Goal: Task Accomplishment & Management: Complete application form

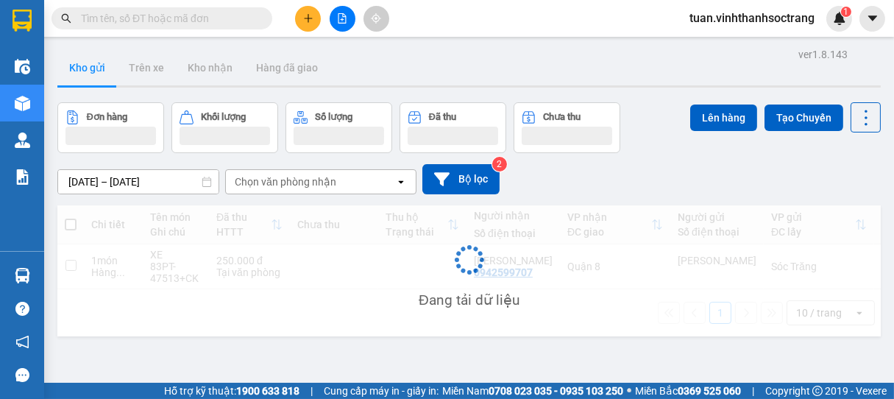
click at [306, 21] on icon "plus" at bounding box center [308, 18] width 10 height 10
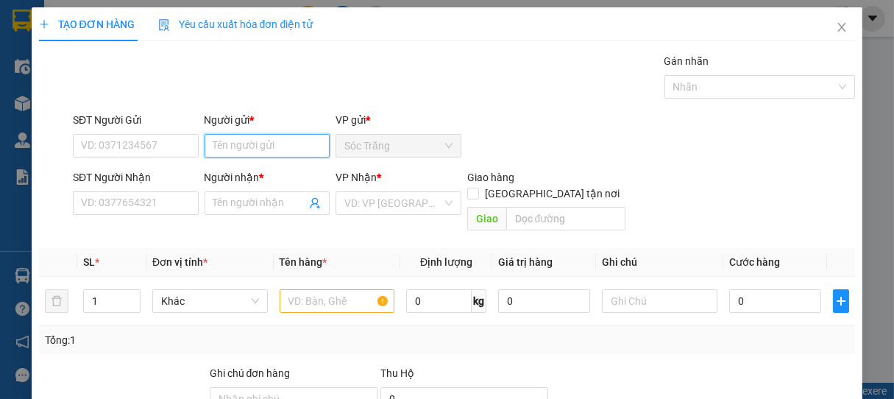
click at [274, 151] on input "Người gửi *" at bounding box center [267, 146] width 126 height 24
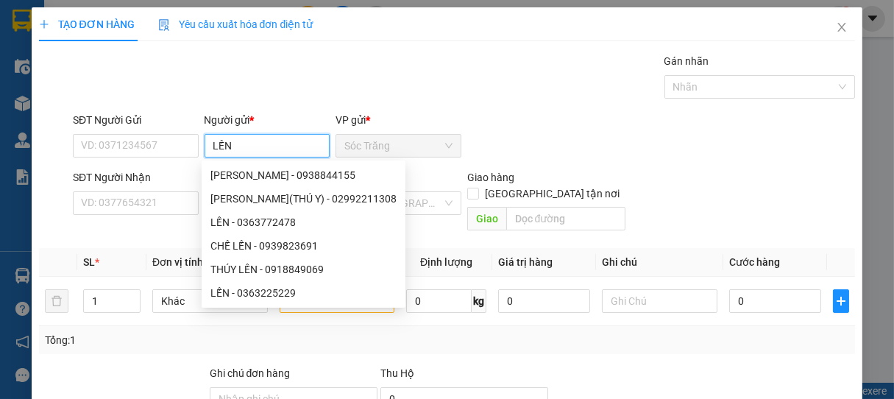
type input "LẾN"
click at [273, 110] on div "Transit Pickup Surcharge Ids Transit Deliver Surcharge Ids Transit Deliver Surc…" at bounding box center [447, 292] width 816 height 479
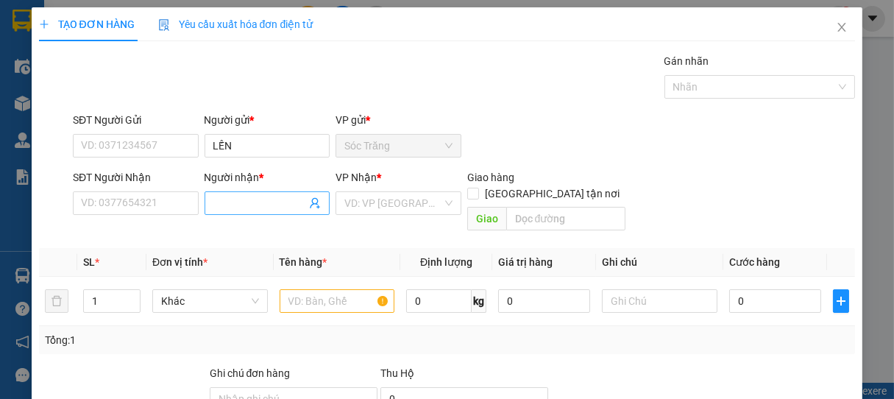
click at [225, 196] on input "Người nhận *" at bounding box center [259, 203] width 93 height 16
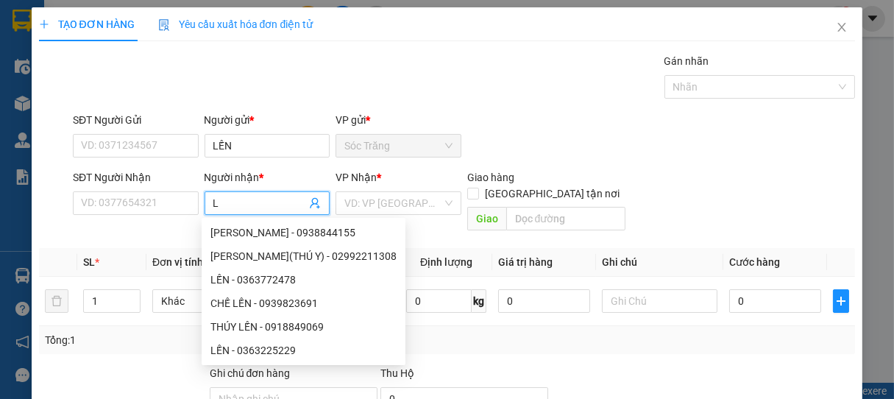
type input "LỄ"
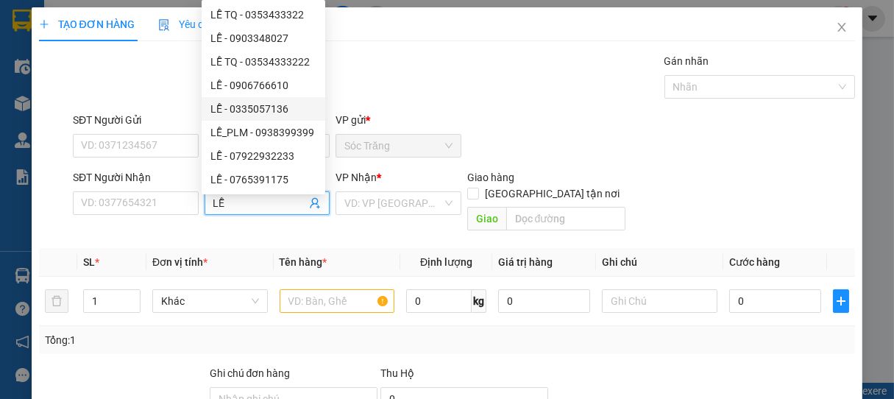
click at [245, 110] on div "LỄ - 0335057136" at bounding box center [263, 109] width 106 height 16
type input "0335057136"
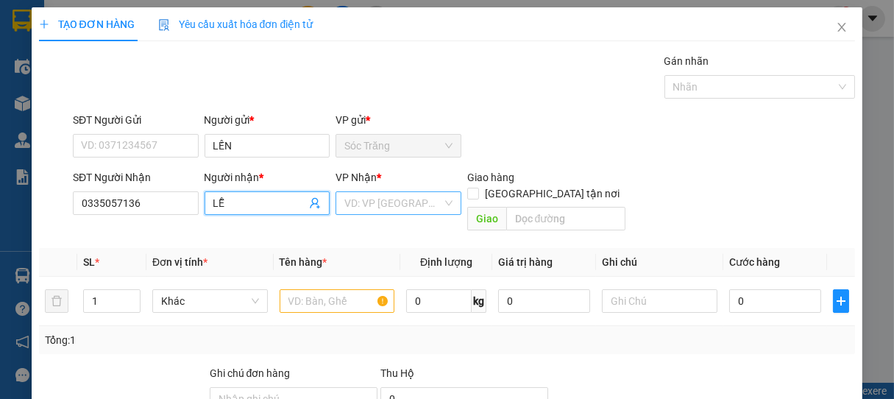
type input "LỄ"
drag, startPoint x: 394, startPoint y: 195, endPoint x: 394, endPoint y: 204, distance: 8.8
click at [394, 196] on input "search" at bounding box center [393, 203] width 98 height 22
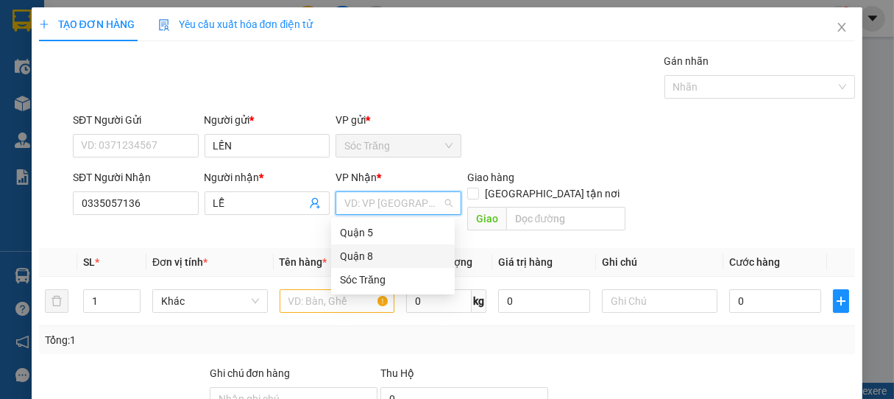
click at [385, 248] on div "Quận 8" at bounding box center [393, 256] width 106 height 16
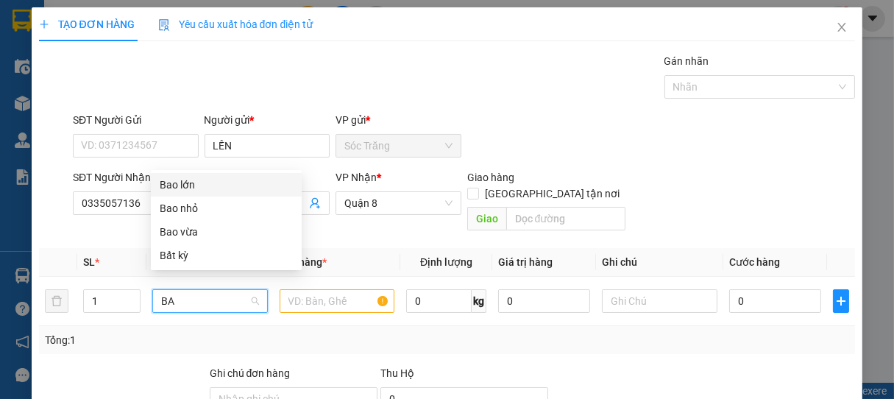
type input "BAO"
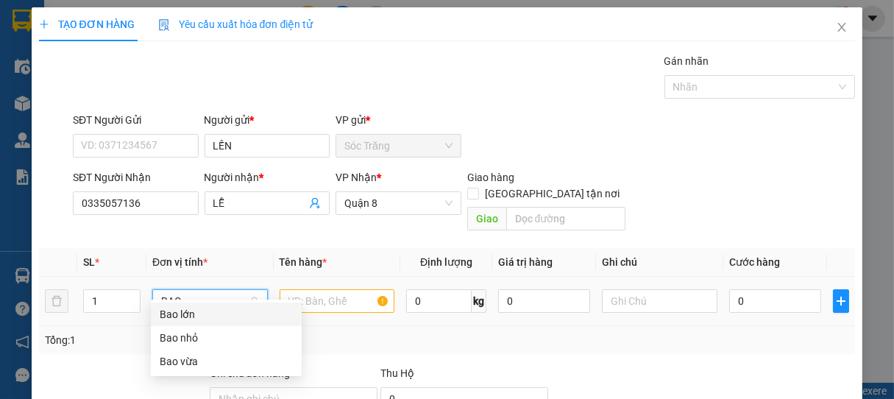
click at [220, 318] on div "Bao lớn" at bounding box center [226, 314] width 133 height 16
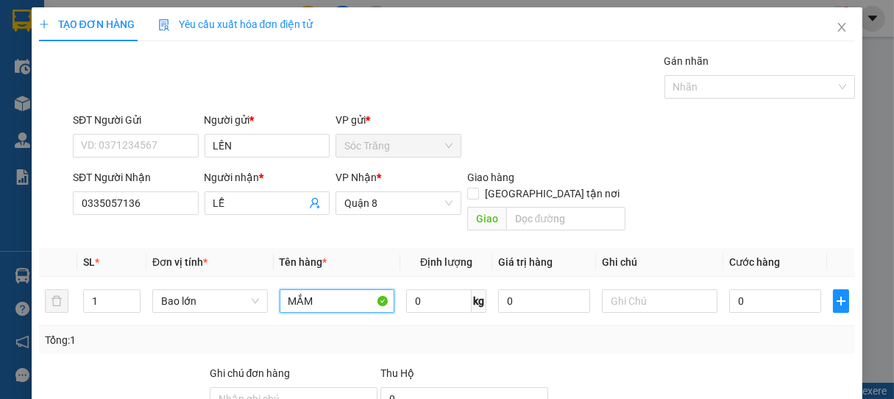
type input "MẮM"
type input "1 BAO"
type input "3"
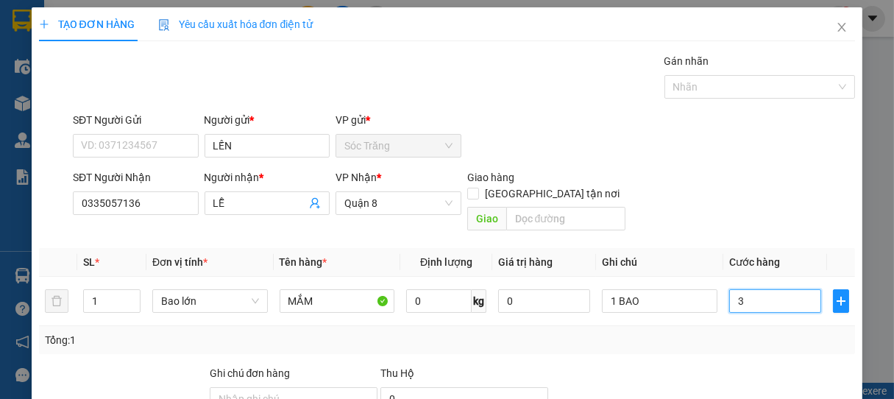
type input "30"
type input "300"
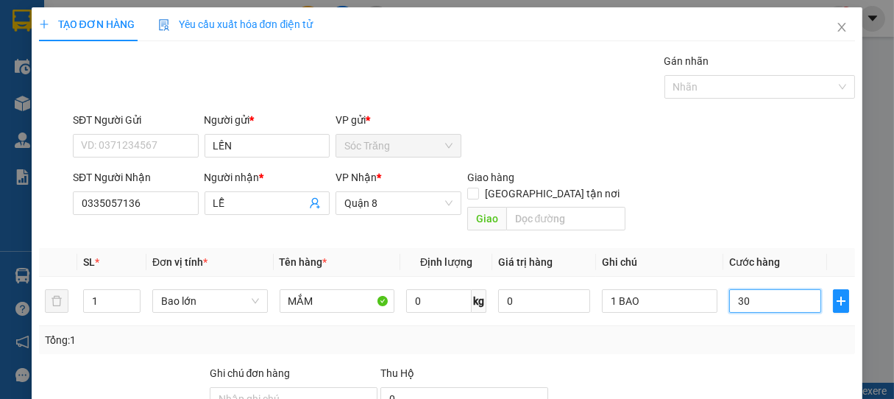
type input "300"
type input "3.000"
type input "30.000"
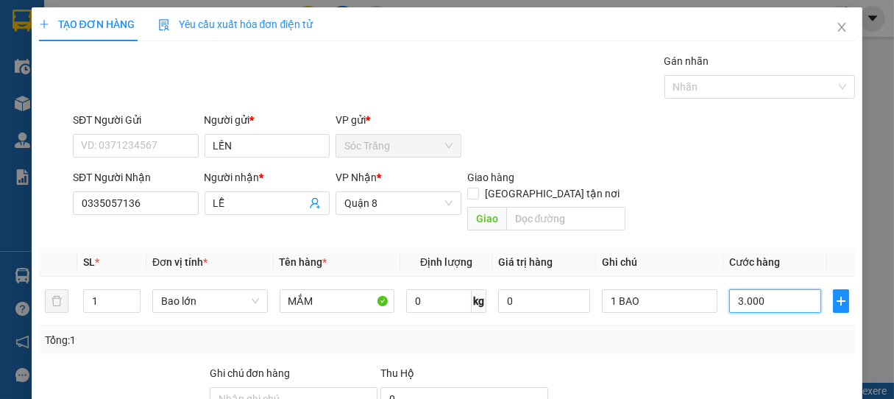
type input "30.000"
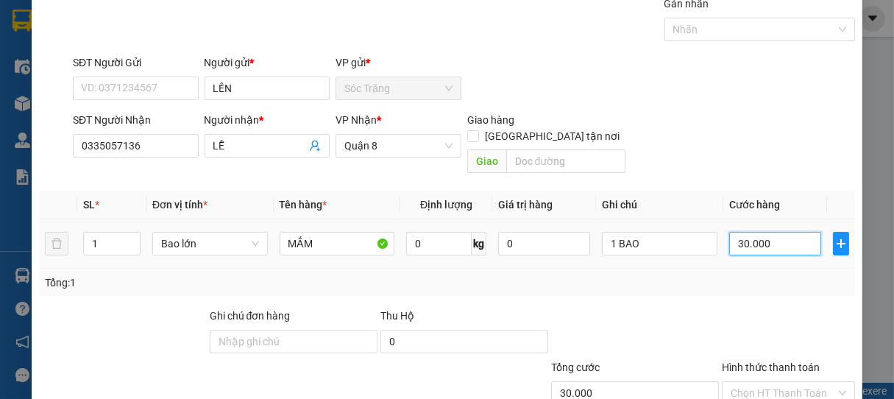
scroll to position [82, 0]
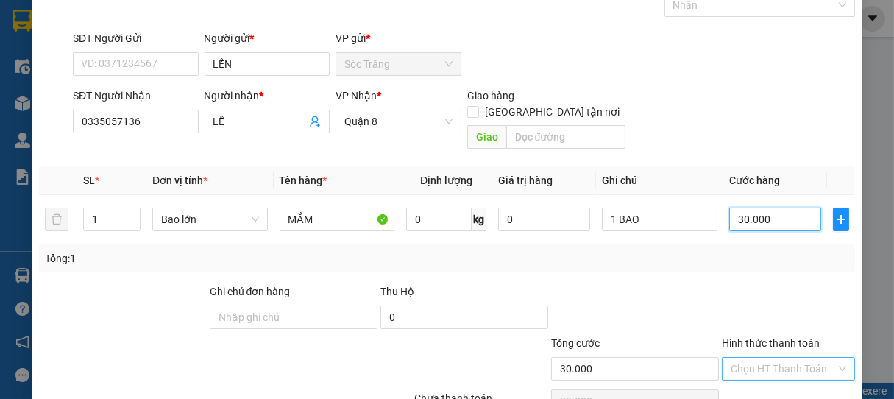
click at [825, 357] on div "Chọn HT Thanh Toán" at bounding box center [788, 369] width 134 height 24
type input "30.000"
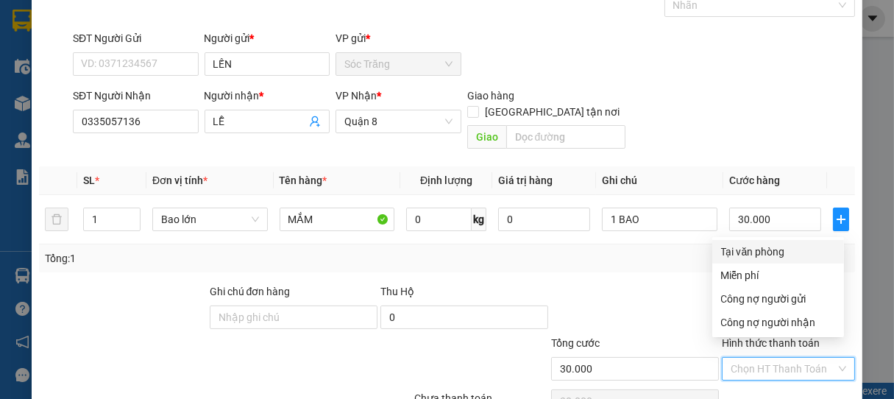
click at [780, 252] on div "Tại văn phòng" at bounding box center [778, 251] width 114 height 16
type input "0"
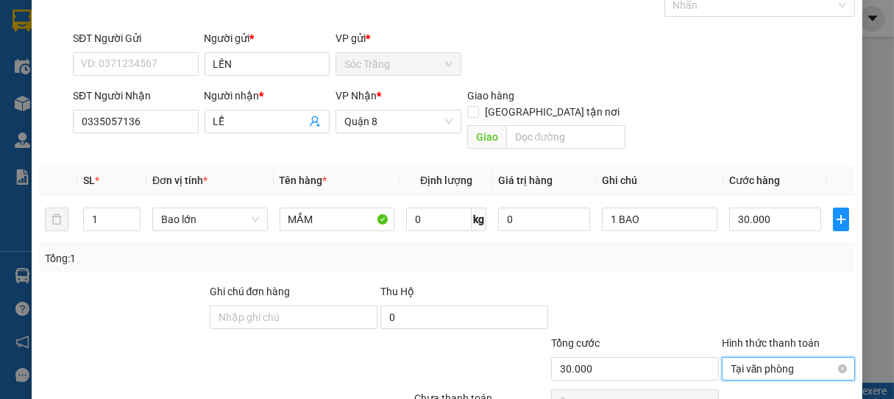
scroll to position [144, 0]
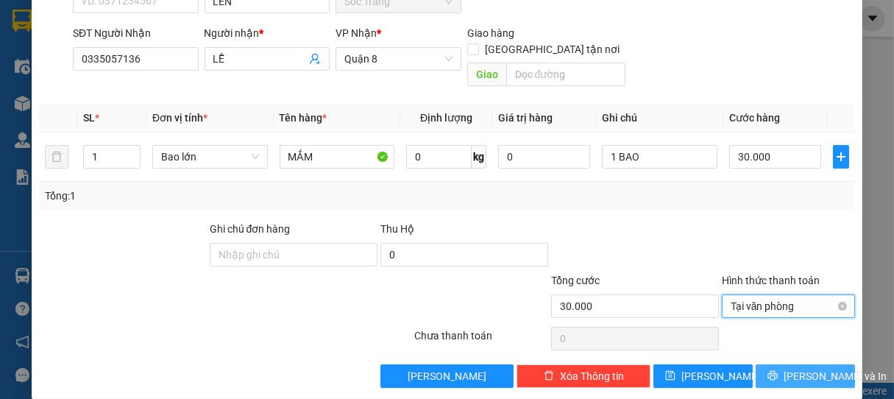
click at [799, 368] on span "[PERSON_NAME] và In" at bounding box center [834, 376] width 103 height 16
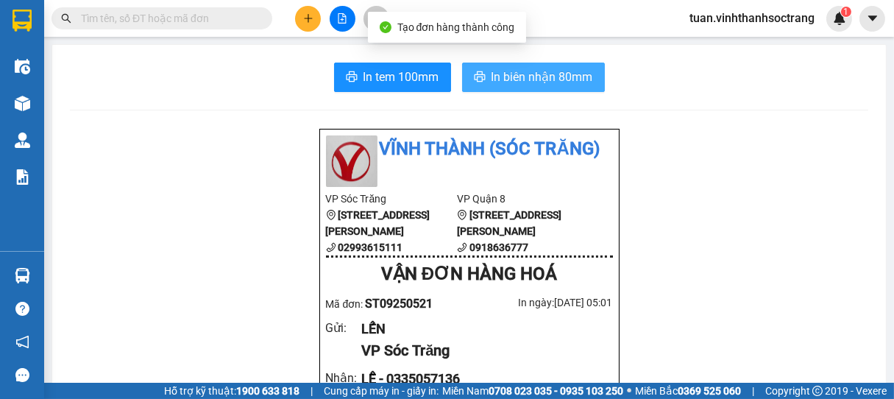
click at [491, 78] on span "In biên nhận 80mm" at bounding box center [541, 77] width 101 height 18
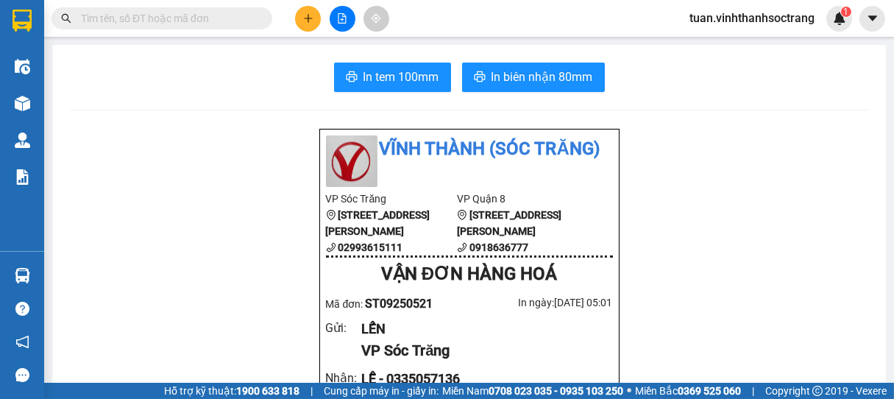
click at [307, 22] on icon "plus" at bounding box center [308, 18] width 10 height 10
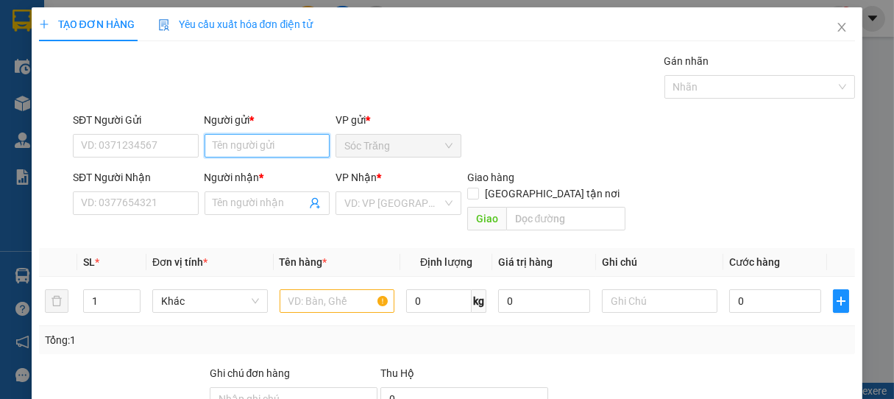
click at [254, 149] on input "Người gửi *" at bounding box center [267, 146] width 126 height 24
type input "CANG MT"
click at [256, 107] on div "Transit Pickup Surcharge Ids Transit Deliver Surcharge Ids Transit Deliver Surc…" at bounding box center [447, 292] width 816 height 479
click at [242, 202] on input "Người nhận *" at bounding box center [259, 203] width 93 height 16
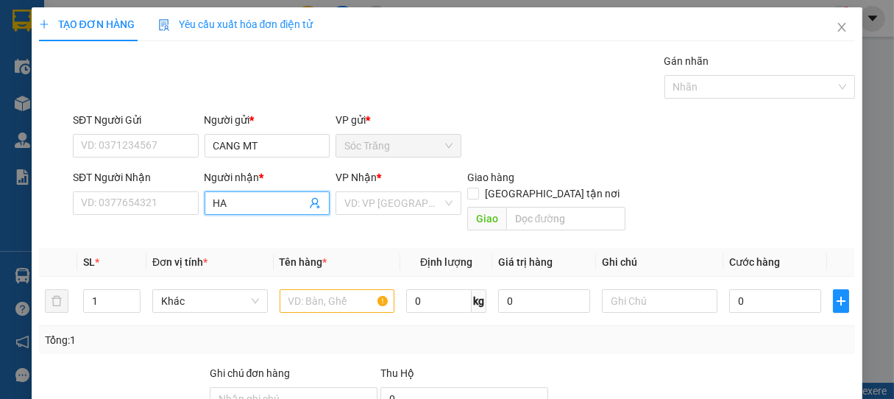
type input "H"
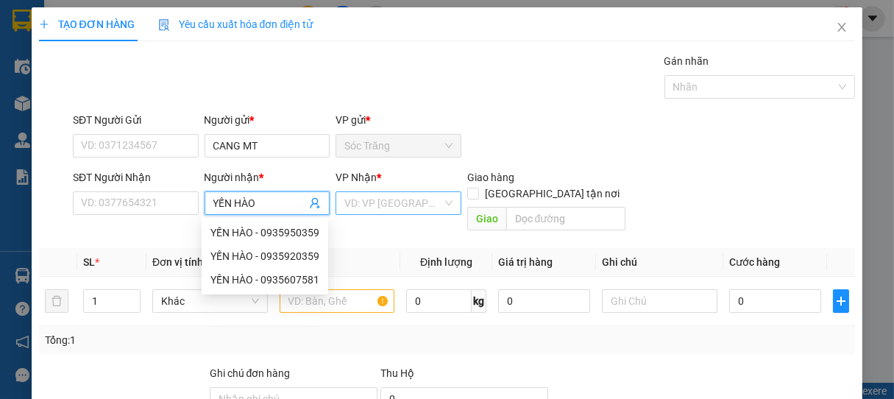
type input "YẾN HÀO"
click at [349, 212] on input "search" at bounding box center [393, 203] width 98 height 22
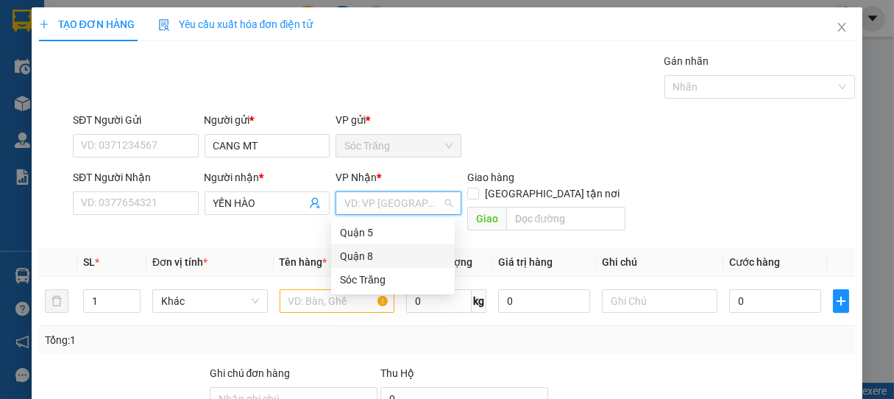
click at [353, 252] on div "Quận 8" at bounding box center [393, 256] width 106 height 16
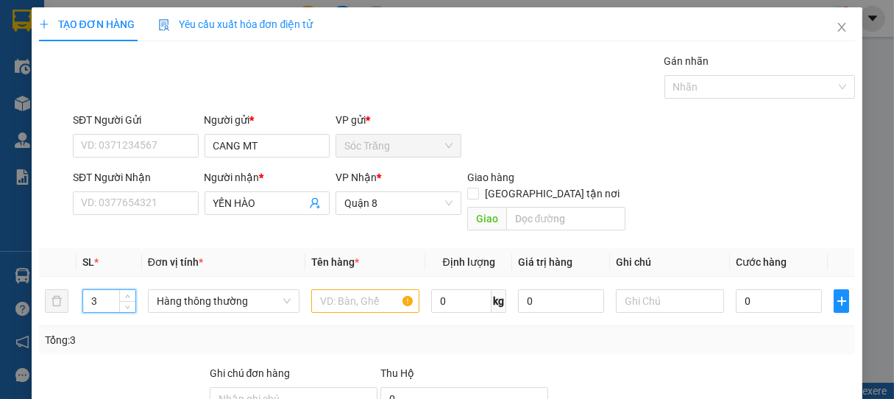
type input "3"
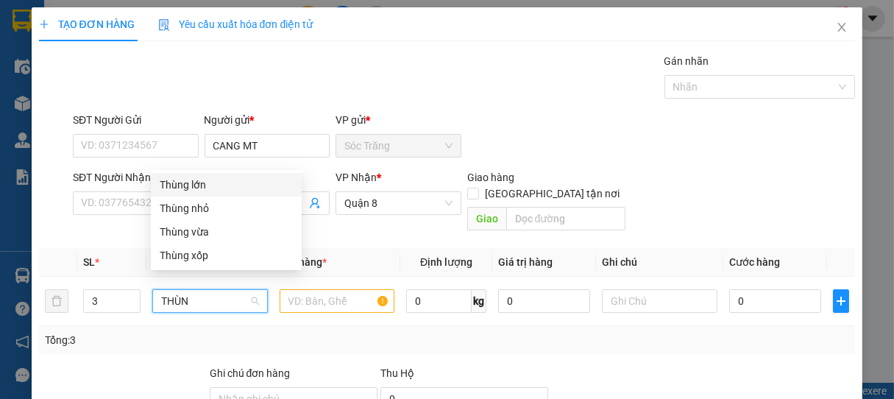
type input "THÙNG"
click at [252, 228] on div "Thùng vừa" at bounding box center [226, 232] width 133 height 16
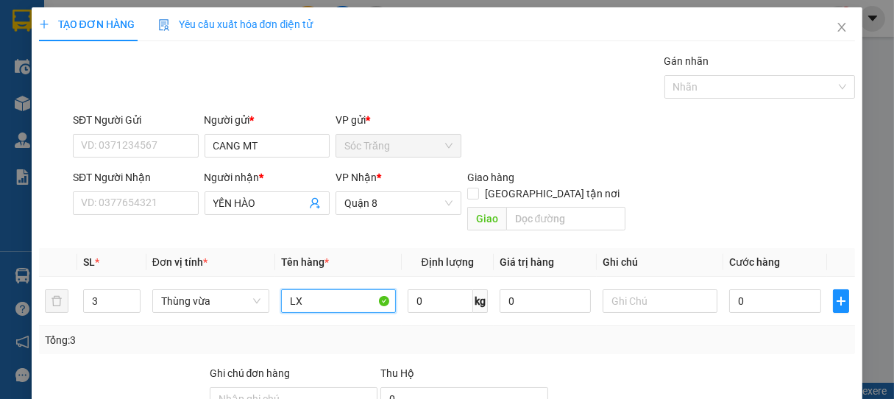
type input "LX"
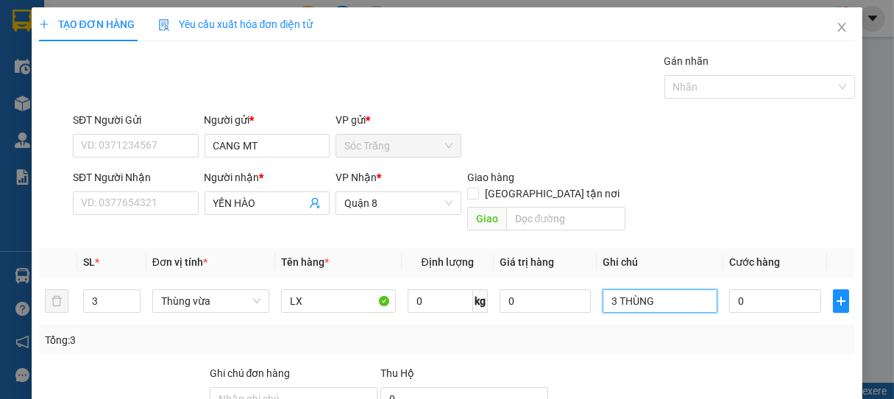
type input "3 THÙNG"
type input "6"
type input "60"
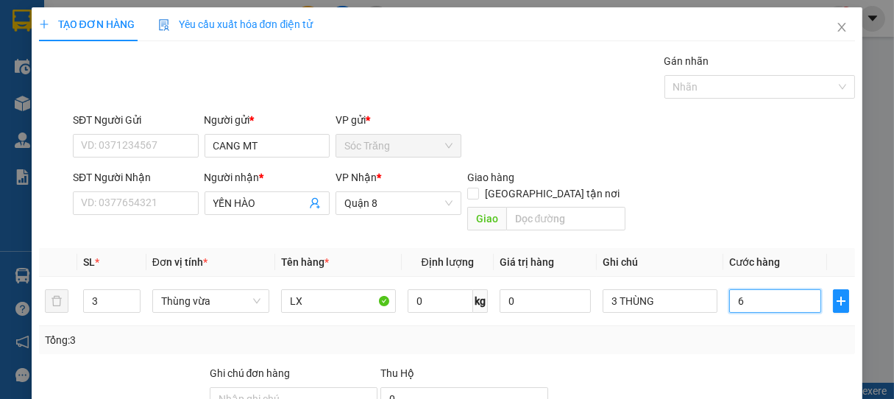
type input "60"
type input "600"
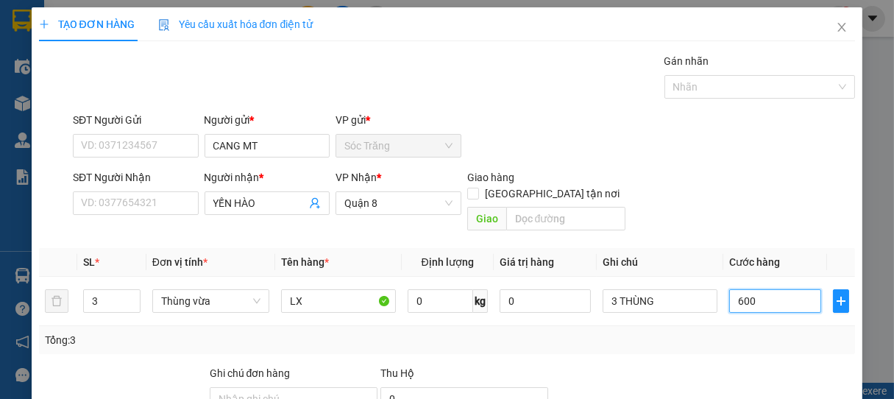
type input "6.000"
type input "60.000"
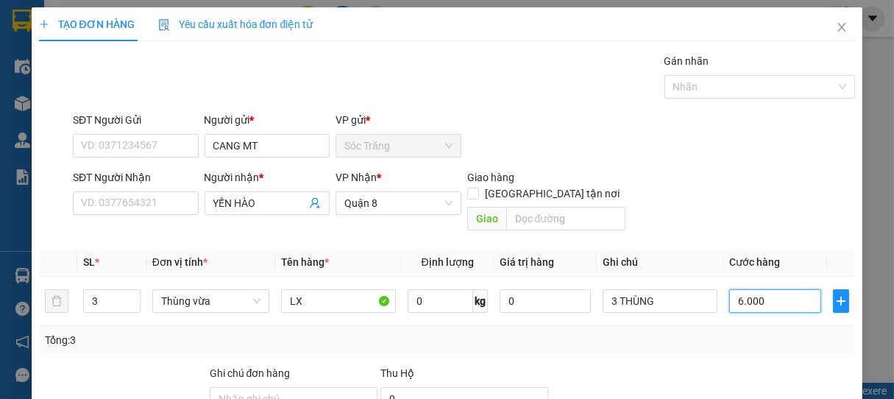
type input "60.000"
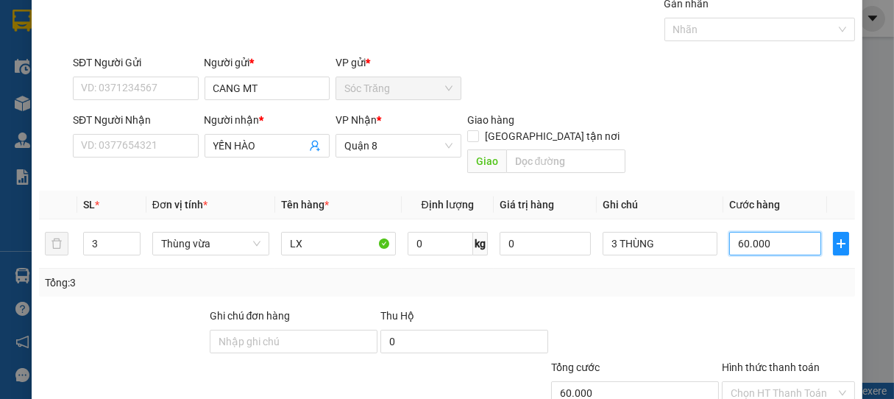
scroll to position [144, 0]
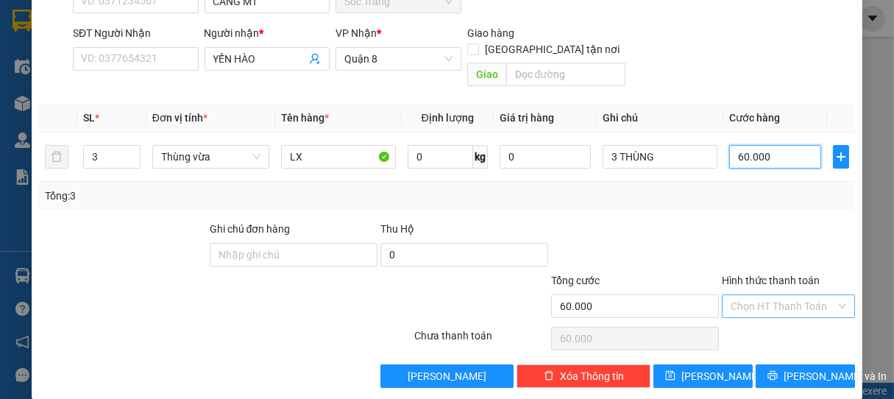
type input "60.000"
click at [774, 295] on input "Hình thức thanh toán" at bounding box center [783, 306] width 106 height 22
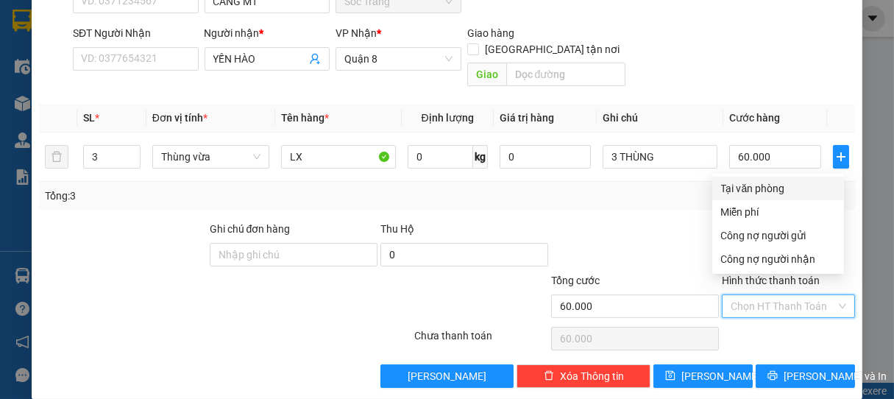
click at [777, 188] on div "Tại văn phòng" at bounding box center [778, 188] width 114 height 16
type input "0"
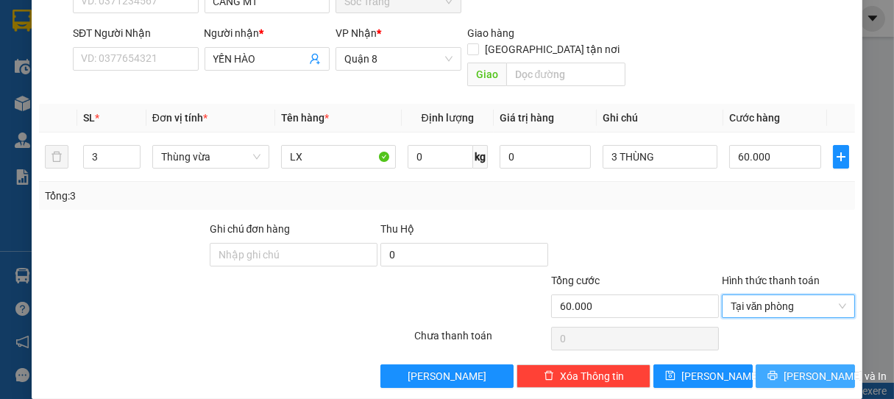
click at [800, 368] on span "[PERSON_NAME] và In" at bounding box center [834, 376] width 103 height 16
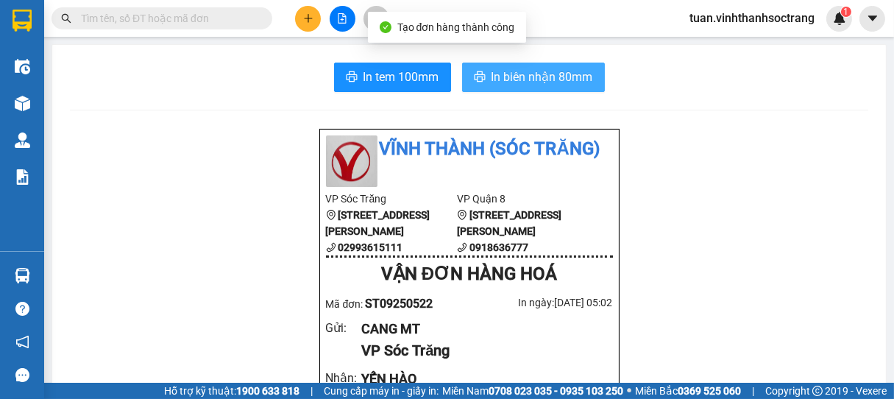
click at [532, 72] on span "In biên nhận 80mm" at bounding box center [541, 77] width 101 height 18
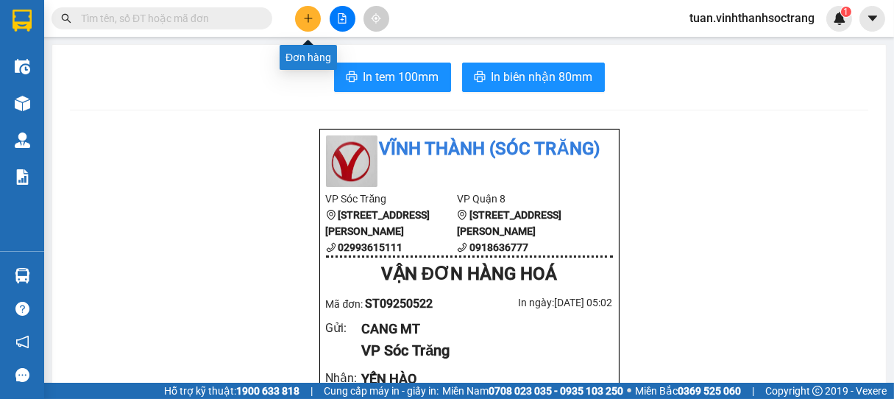
click at [314, 20] on button at bounding box center [308, 19] width 26 height 26
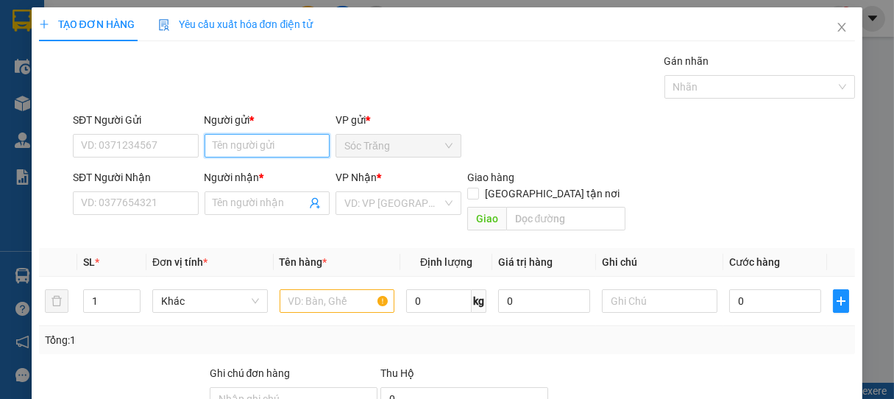
click at [271, 137] on input "Người gửi *" at bounding box center [267, 146] width 126 height 24
type input "VĨNH TÂN"
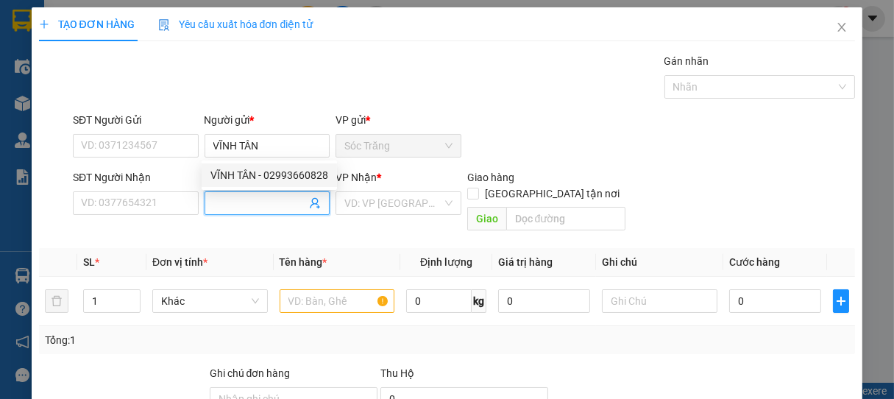
drag, startPoint x: 295, startPoint y: 199, endPoint x: 304, endPoint y: 191, distance: 12.5
click at [295, 199] on input "Người nhận *" at bounding box center [259, 203] width 93 height 16
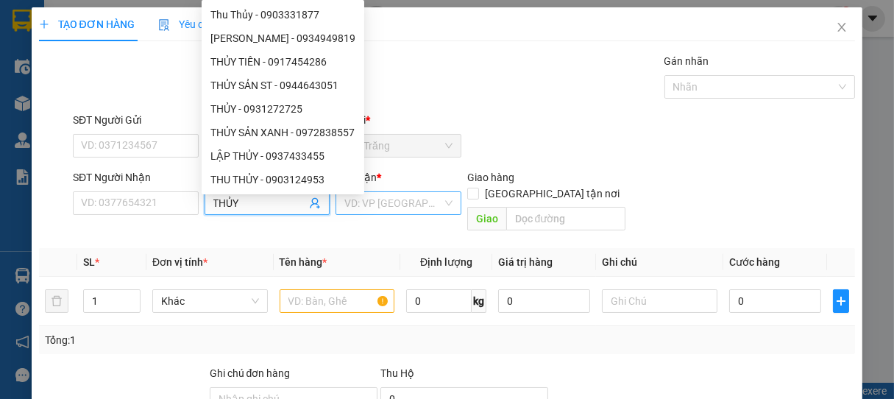
type input "THỦY"
click at [402, 204] on input "search" at bounding box center [393, 203] width 98 height 22
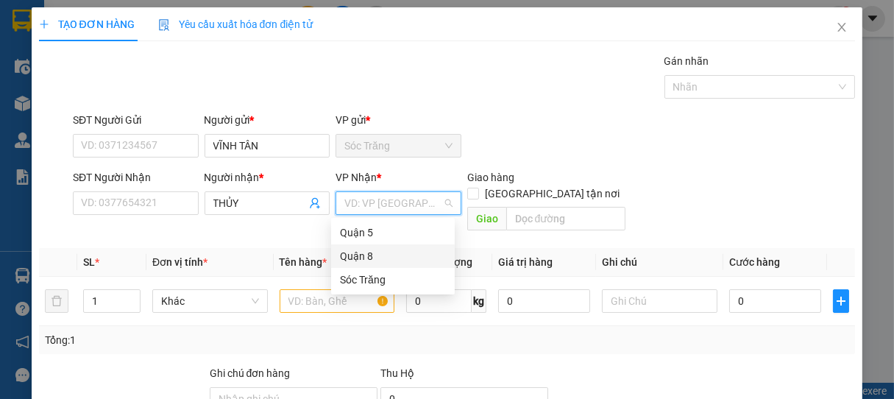
click at [378, 255] on div "Quận 8" at bounding box center [393, 256] width 106 height 16
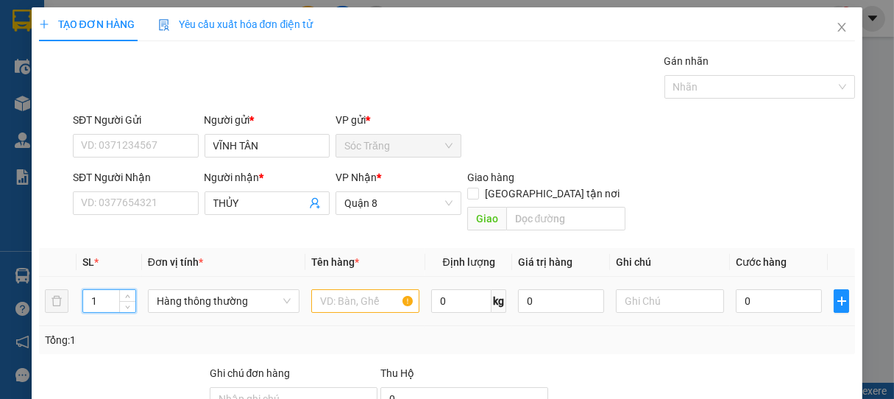
click at [97, 290] on input "1" at bounding box center [109, 301] width 52 height 22
click at [165, 290] on span "Hàng thông thường" at bounding box center [224, 301] width 134 height 22
type input "2"
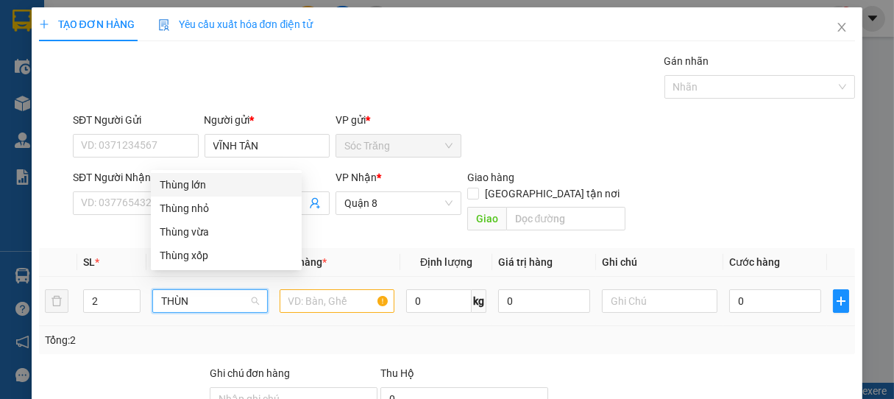
type input "THÙNG"
drag, startPoint x: 165, startPoint y: 210, endPoint x: 188, endPoint y: 220, distance: 24.7
click at [165, 210] on div "Thùng nhỏ" at bounding box center [226, 208] width 133 height 16
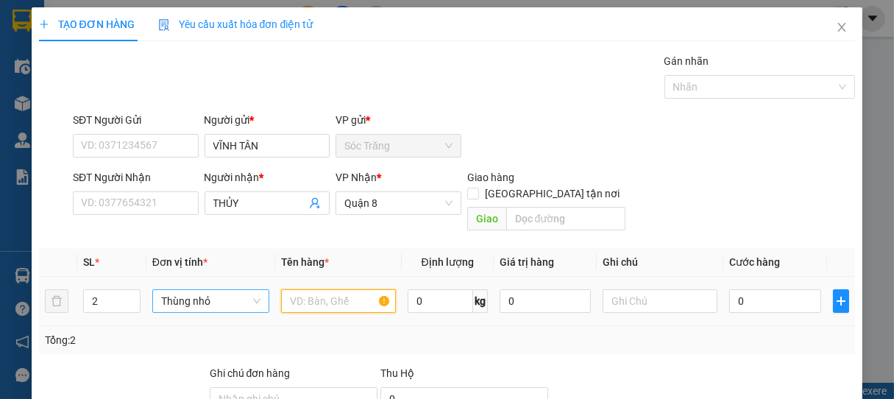
click at [288, 289] on input "text" at bounding box center [338, 301] width 115 height 24
type input "LX"
click at [430, 289] on input "0" at bounding box center [439, 301] width 65 height 24
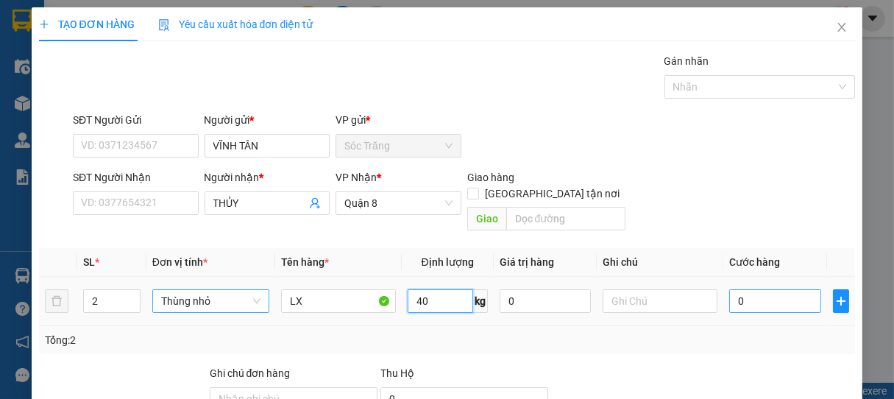
type input "40"
click at [741, 289] on input "0" at bounding box center [775, 301] width 92 height 24
type input "3"
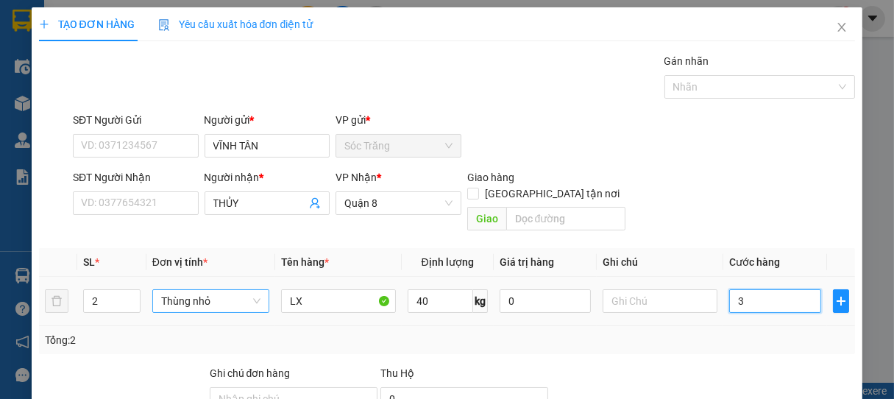
type input "30"
type input "300"
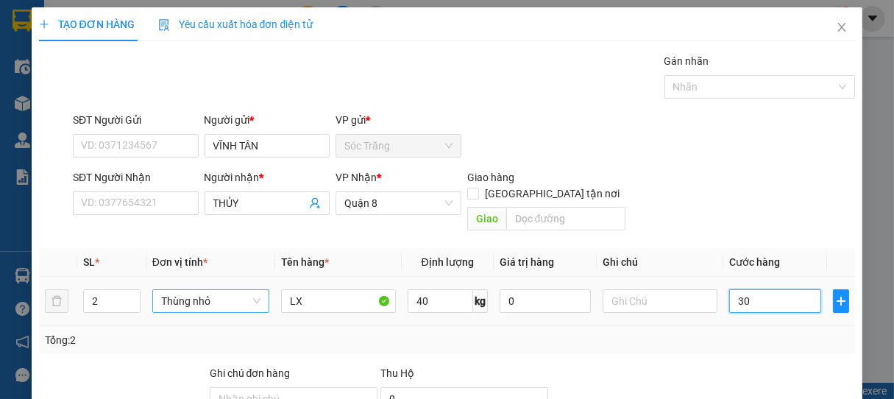
type input "300"
type input "3.000"
type input "30.000"
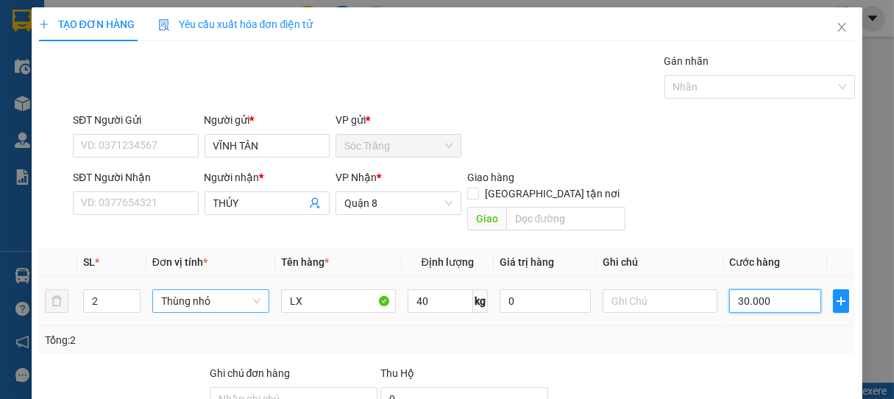
type input "30.000"
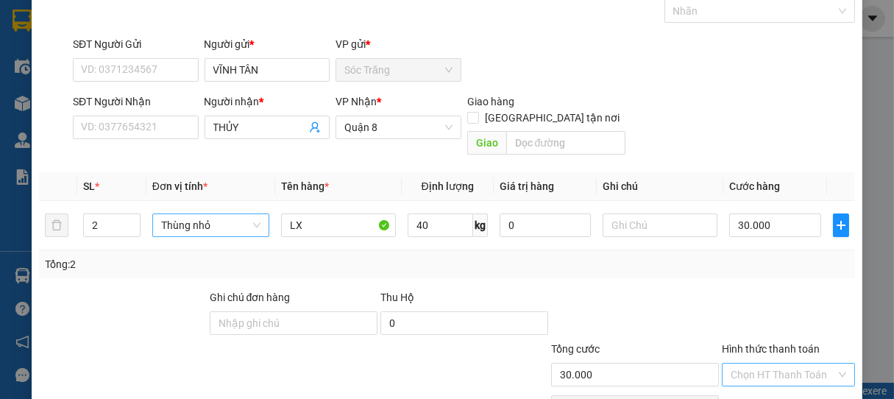
click at [790, 363] on input "Hình thức thanh toán" at bounding box center [783, 374] width 106 height 22
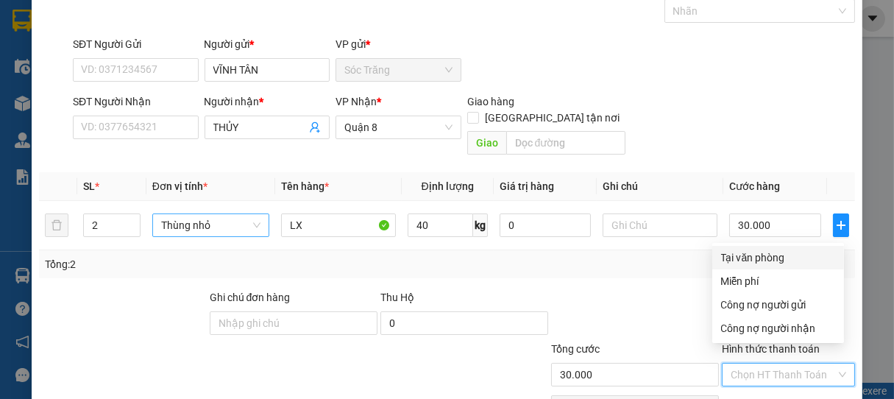
click at [763, 257] on div "Tại văn phòng" at bounding box center [778, 257] width 114 height 16
type input "0"
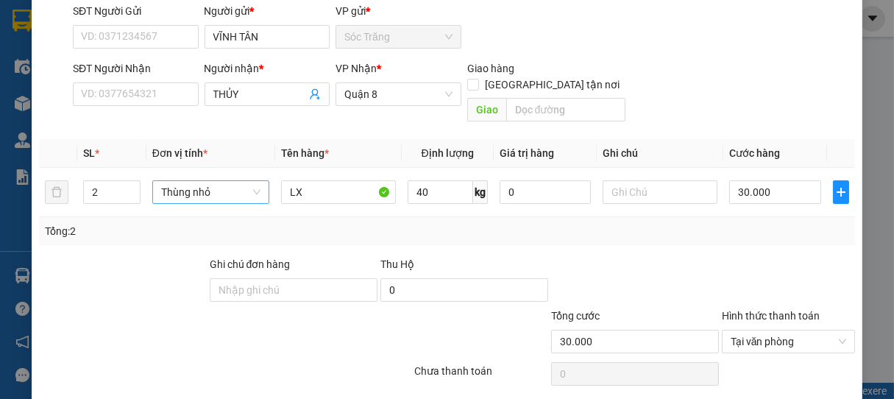
scroll to position [144, 0]
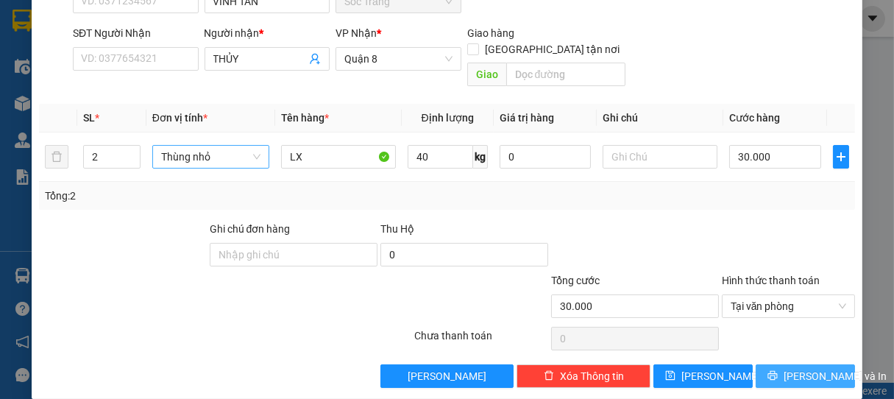
click at [810, 368] on span "[PERSON_NAME] và In" at bounding box center [834, 376] width 103 height 16
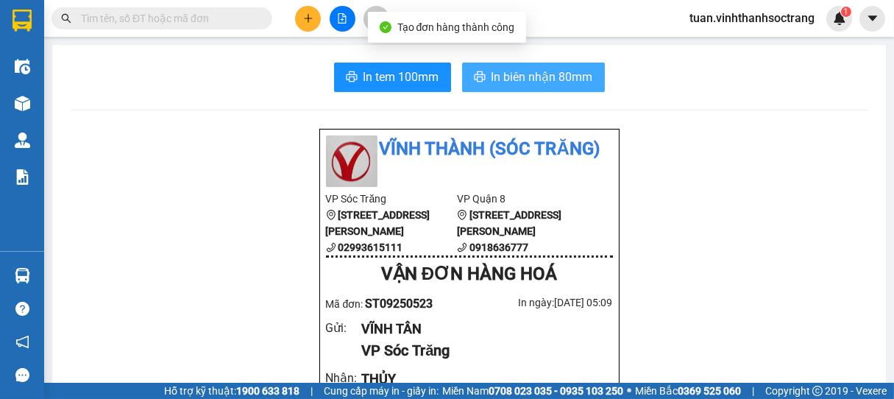
click at [582, 74] on span "In biên nhận 80mm" at bounding box center [541, 77] width 101 height 18
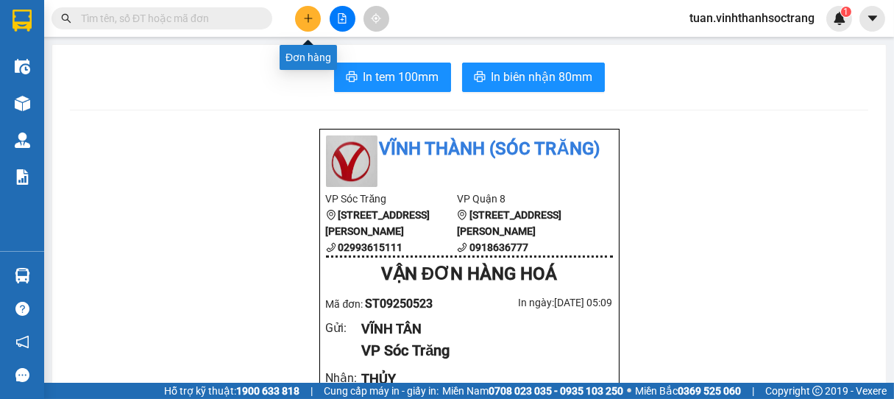
click at [310, 23] on icon "plus" at bounding box center [308, 18] width 10 height 10
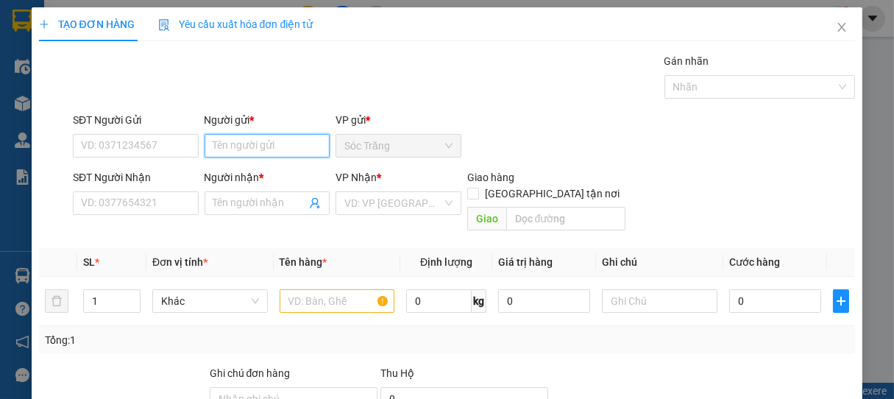
drag, startPoint x: 287, startPoint y: 151, endPoint x: 297, endPoint y: 133, distance: 20.4
click at [291, 148] on input "Người gửi *" at bounding box center [267, 146] width 126 height 24
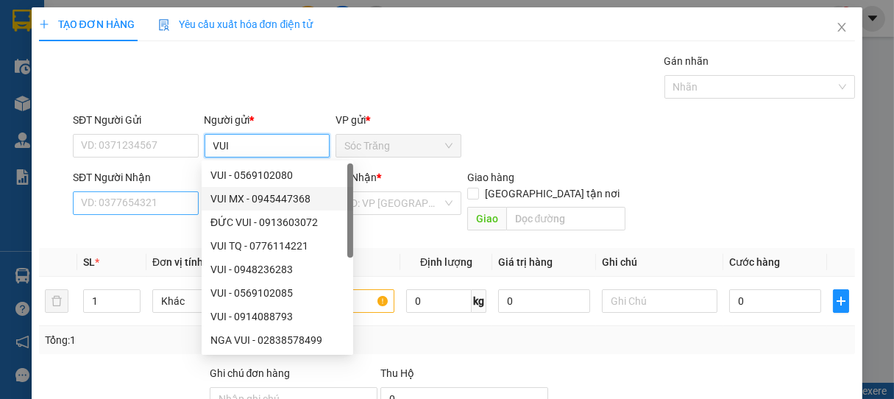
type input "VUI"
click at [155, 202] on input "SĐT Người Nhận" at bounding box center [136, 203] width 126 height 24
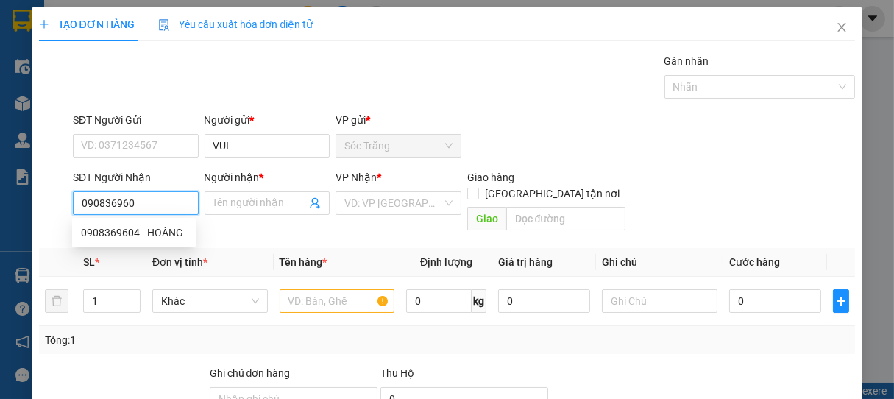
type input "0908369604"
click at [164, 234] on div "0908369604 - HOÀNG" at bounding box center [134, 232] width 106 height 16
type input "HOÀNG"
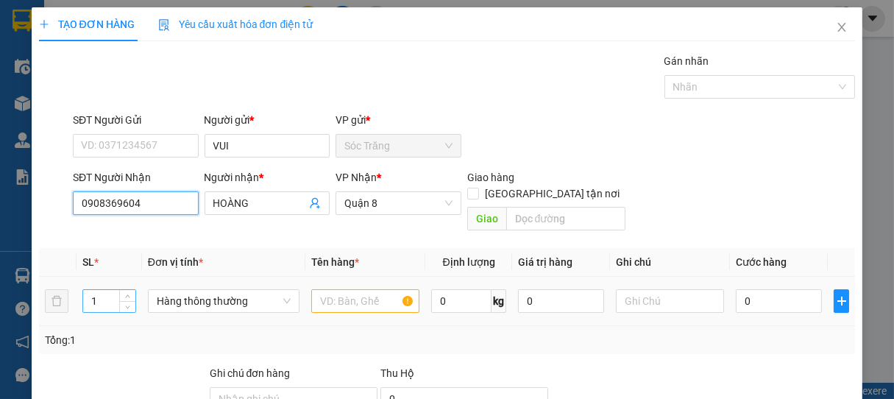
type input "0908369604"
drag, startPoint x: 100, startPoint y: 288, endPoint x: 119, endPoint y: 281, distance: 20.2
click at [101, 290] on input "1" at bounding box center [109, 301] width 52 height 22
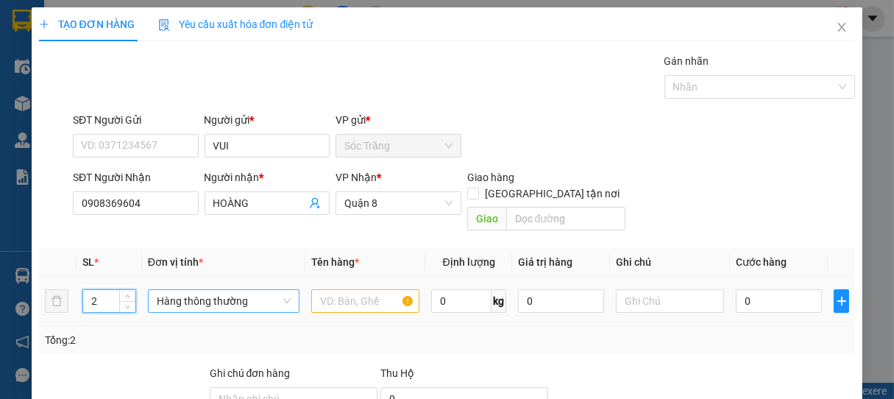
click at [177, 290] on span "Hàng thông thường" at bounding box center [224, 301] width 134 height 22
type input "2"
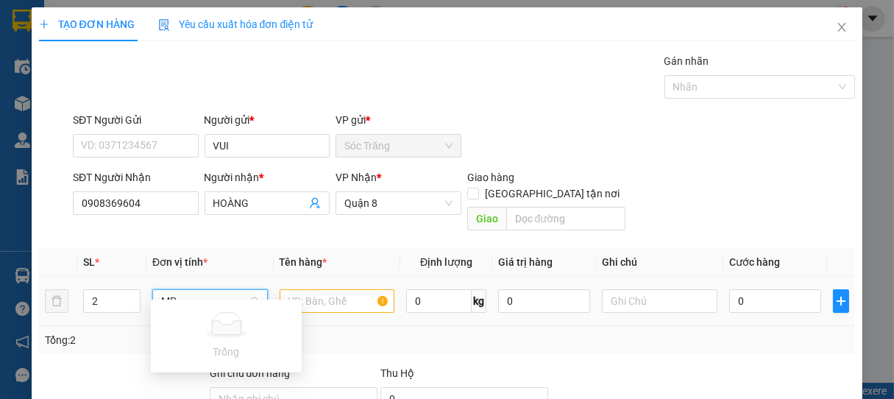
type input "M"
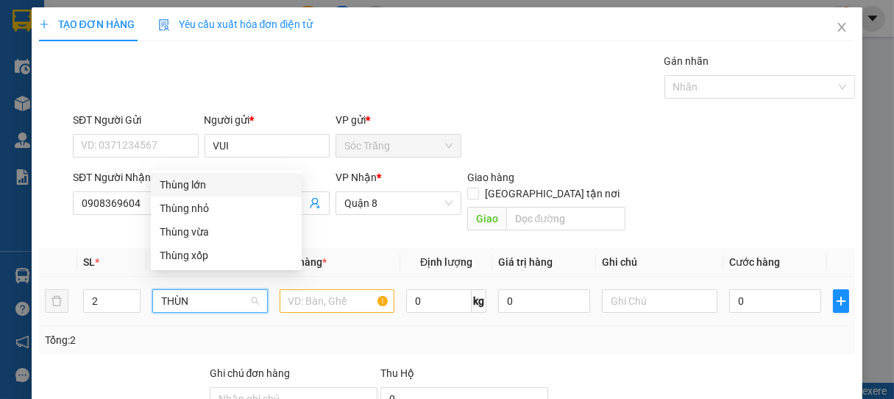
type input "THÙNG"
click at [199, 231] on div "Thùng vừa" at bounding box center [226, 232] width 133 height 16
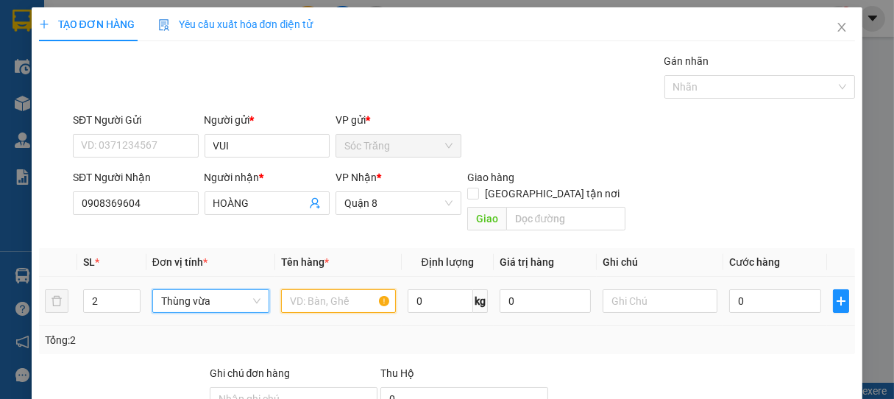
click at [296, 289] on input "text" at bounding box center [338, 301] width 115 height 24
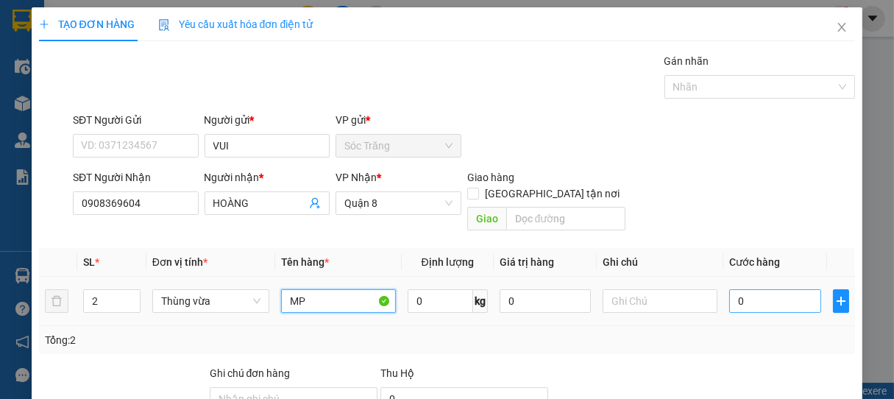
type input "MP"
click at [769, 290] on input "0" at bounding box center [775, 301] width 92 height 24
type input "4"
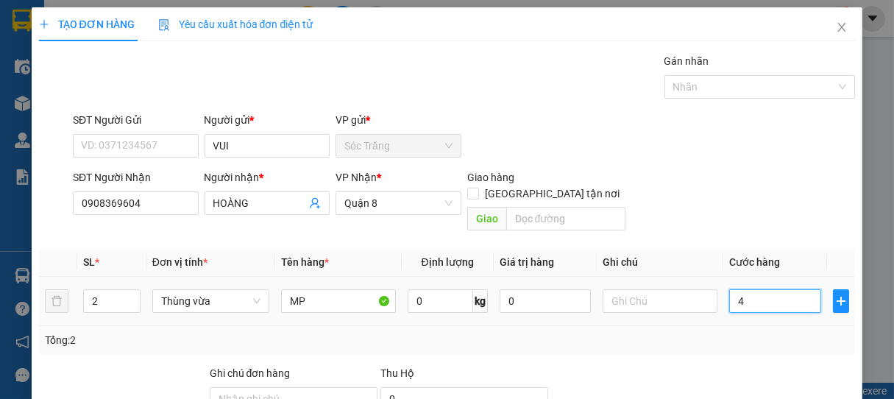
type input "40"
type input "400"
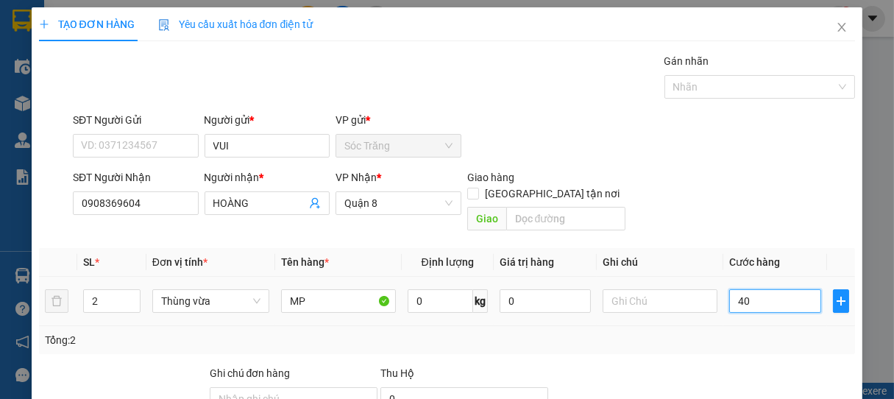
type input "400"
type input "4.000"
type input "40.000"
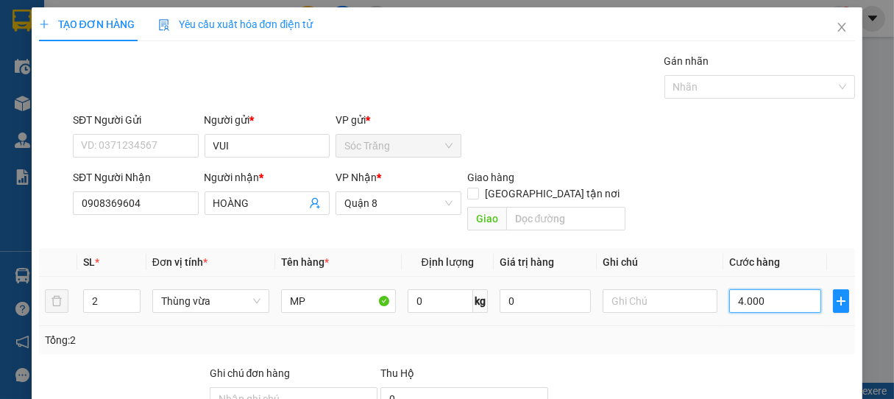
type input "40.000"
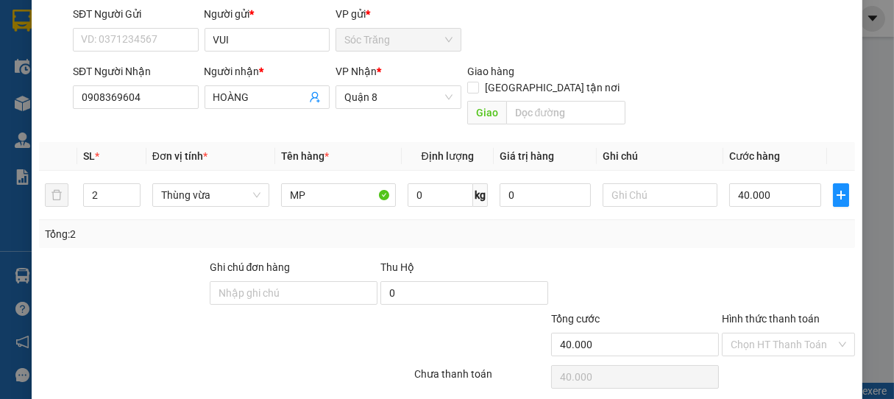
scroll to position [138, 0]
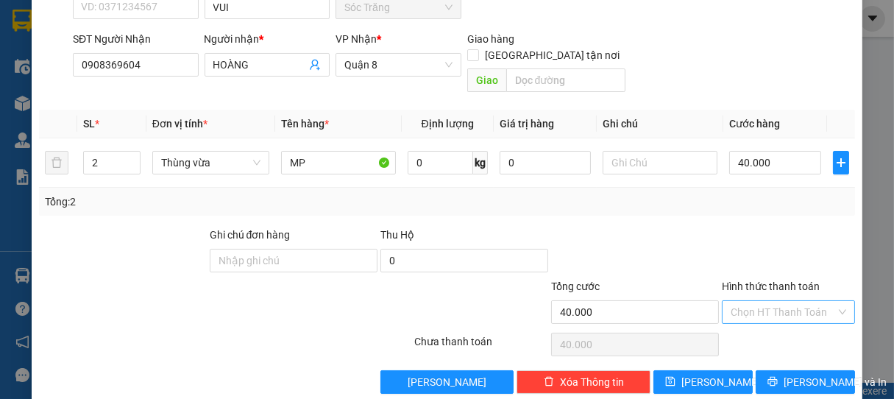
click at [783, 301] on input "Hình thức thanh toán" at bounding box center [783, 312] width 106 height 22
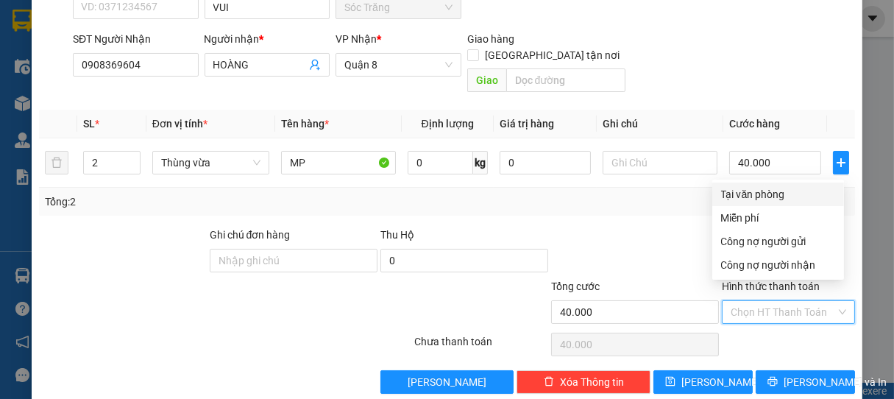
click at [759, 196] on div "Tại văn phòng" at bounding box center [778, 194] width 114 height 16
type input "0"
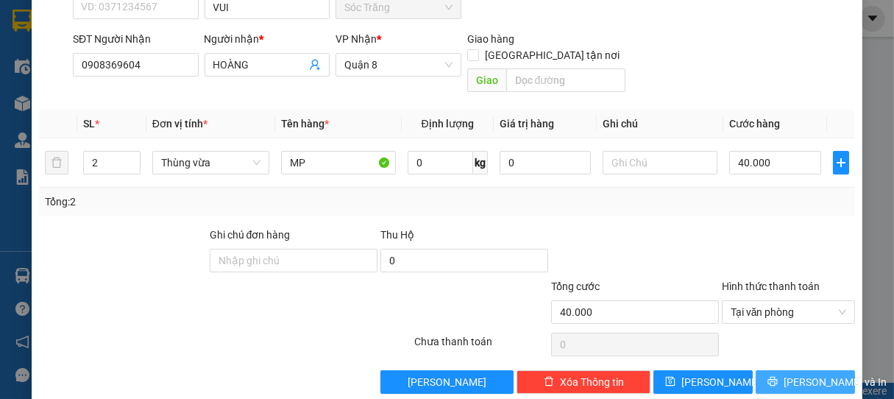
click at [783, 374] on span "[PERSON_NAME] và In" at bounding box center [834, 382] width 103 height 16
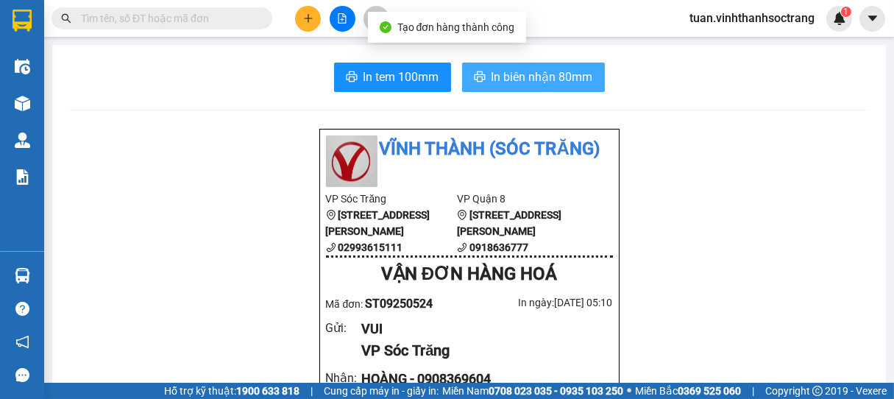
click at [559, 72] on span "In biên nhận 80mm" at bounding box center [541, 77] width 101 height 18
click at [545, 75] on span "In biên nhận 80mm" at bounding box center [541, 77] width 101 height 18
